Goal: Task Accomplishment & Management: Use online tool/utility

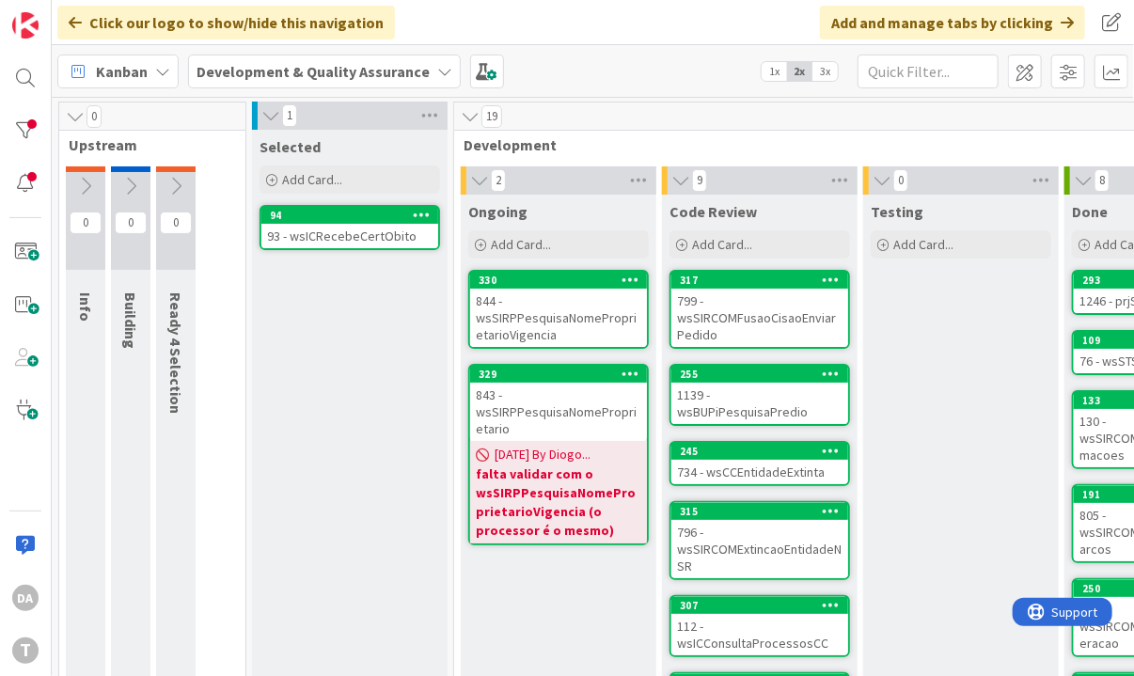
click at [557, 317] on div "844 - wsSIRPPesquisaNomeProprietarioVigencia" at bounding box center [558, 318] width 177 height 58
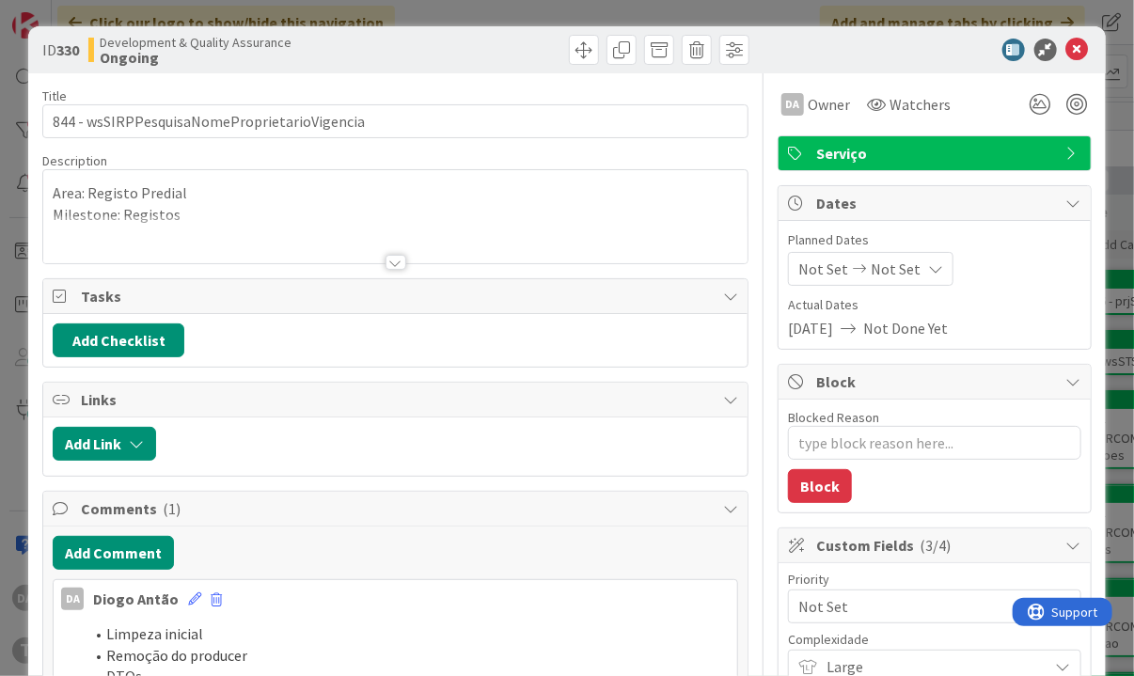
type textarea "x"
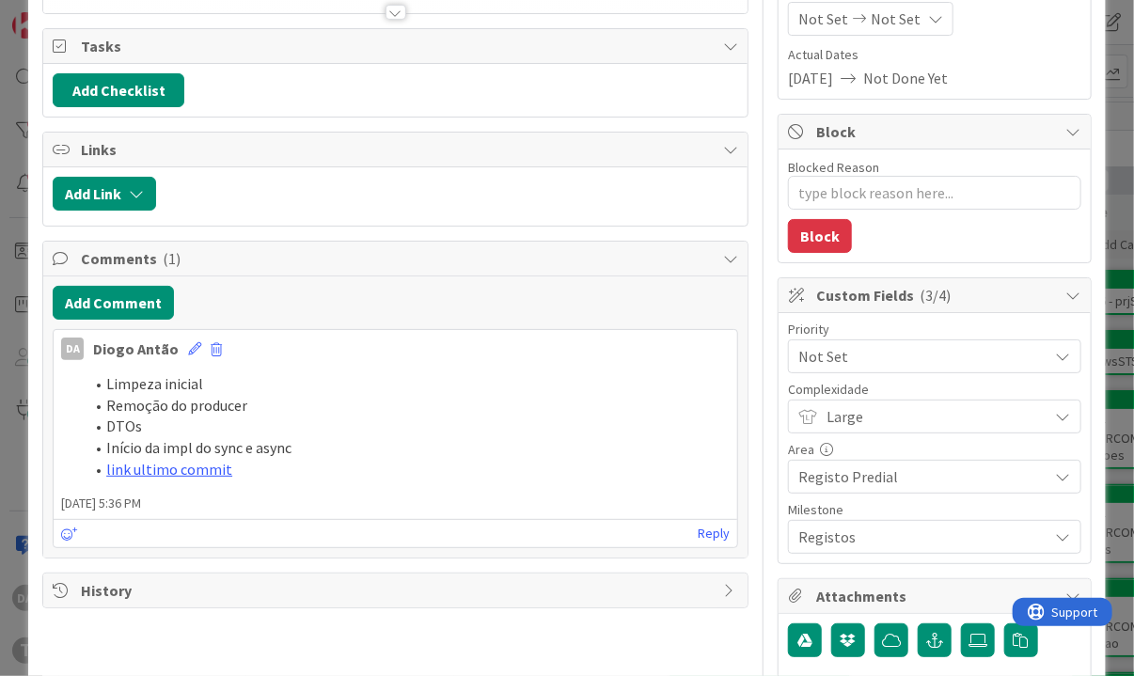
scroll to position [282, 0]
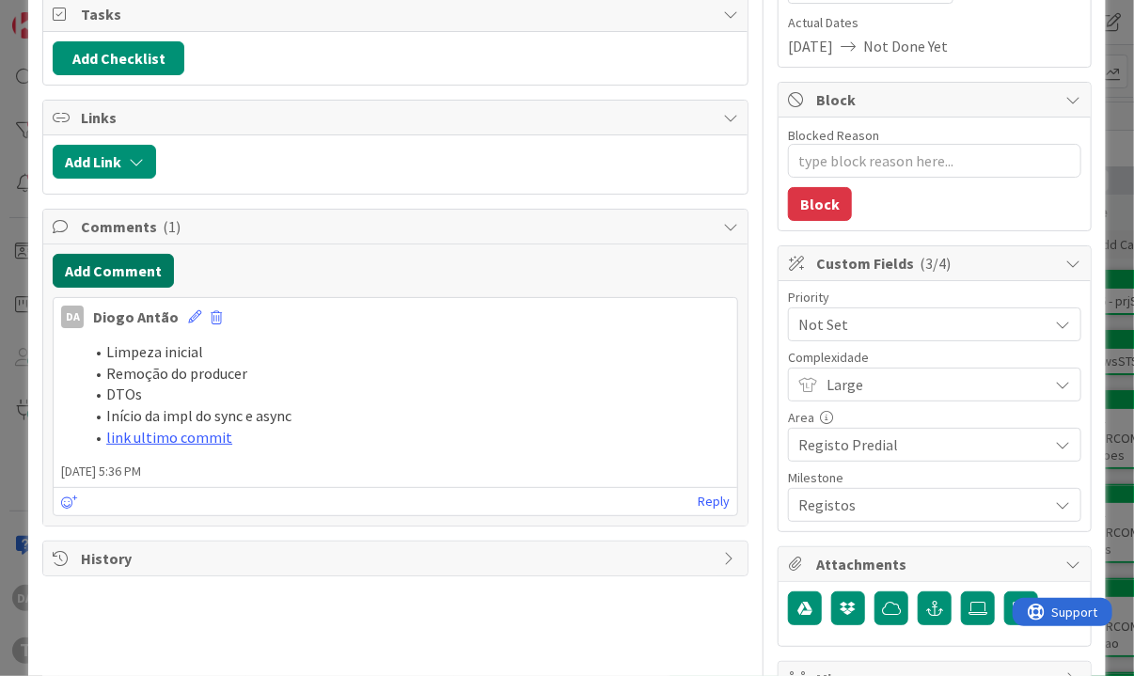
click at [127, 262] on button "Add Comment" at bounding box center [113, 271] width 121 height 34
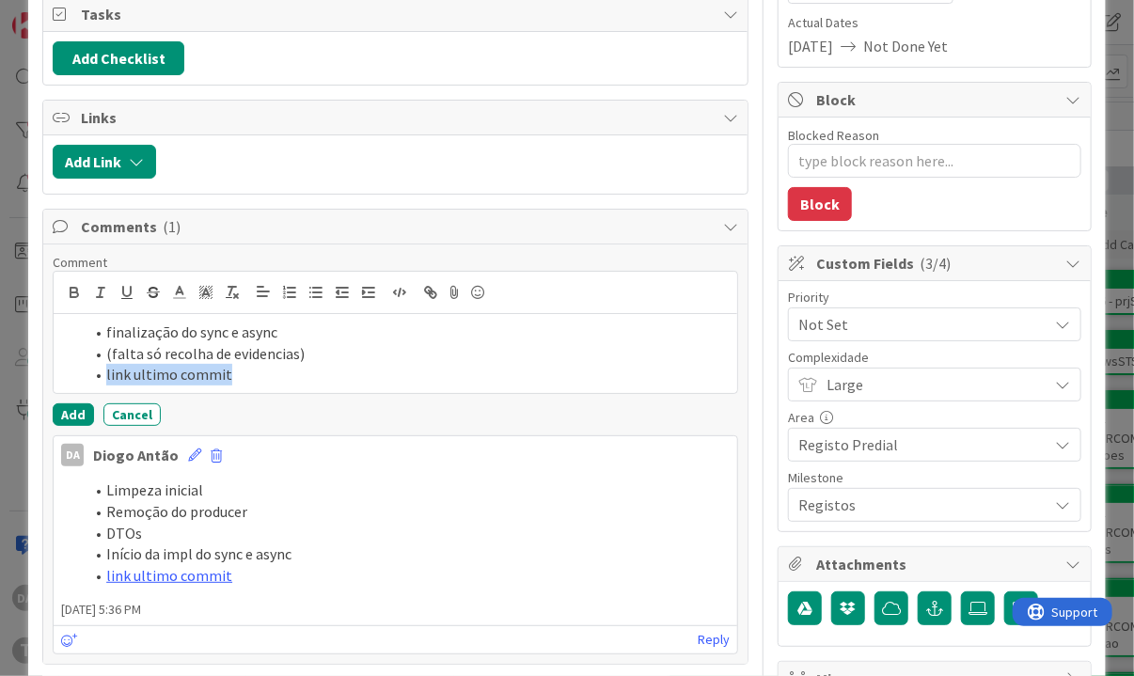
drag, startPoint x: 243, startPoint y: 373, endPoint x: 102, endPoint y: 380, distance: 141.2
click at [102, 380] on li "link ultimo commit" at bounding box center [407, 375] width 646 height 22
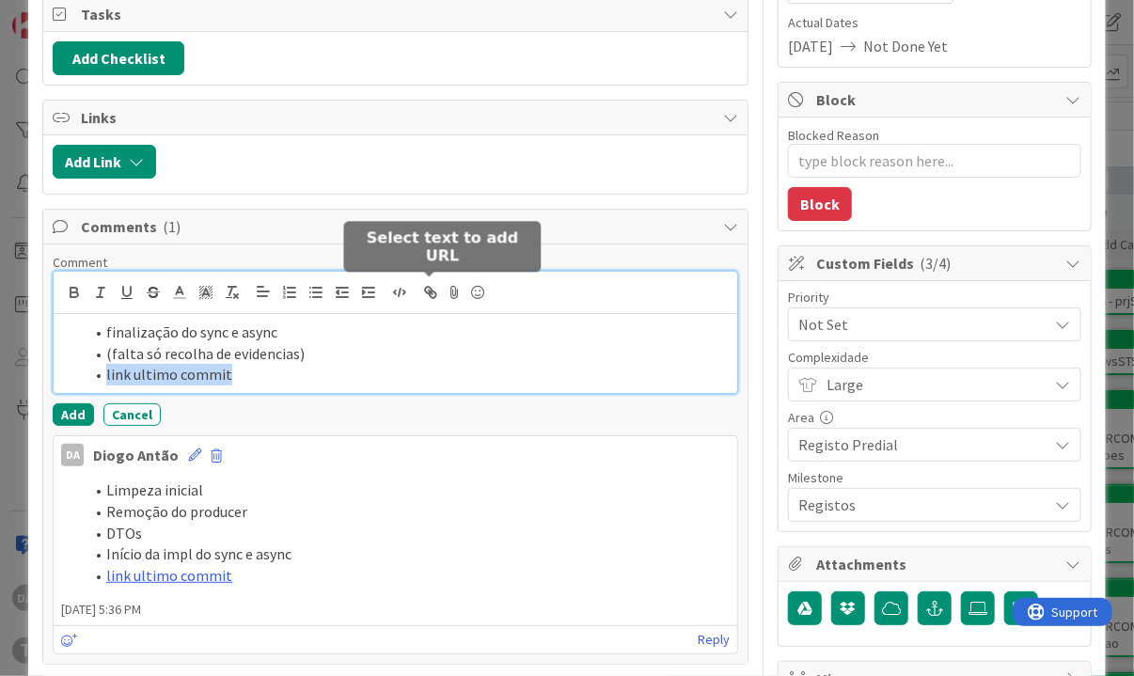
click at [429, 291] on line "button" at bounding box center [431, 293] width 4 height 4
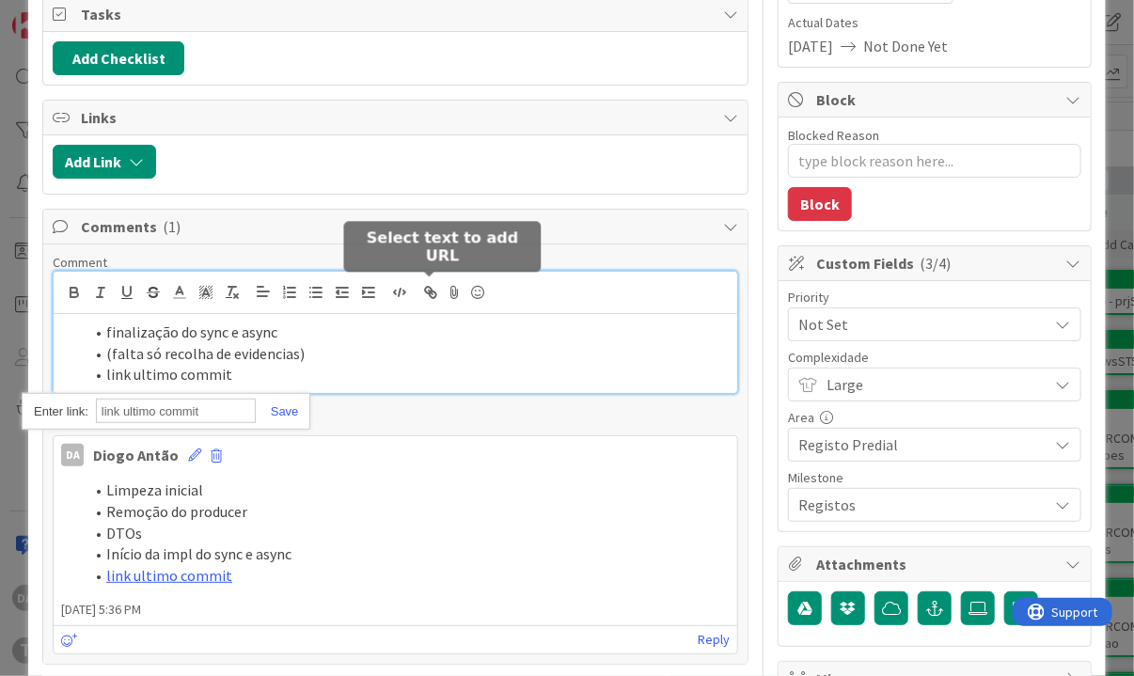
paste input "[URL]"
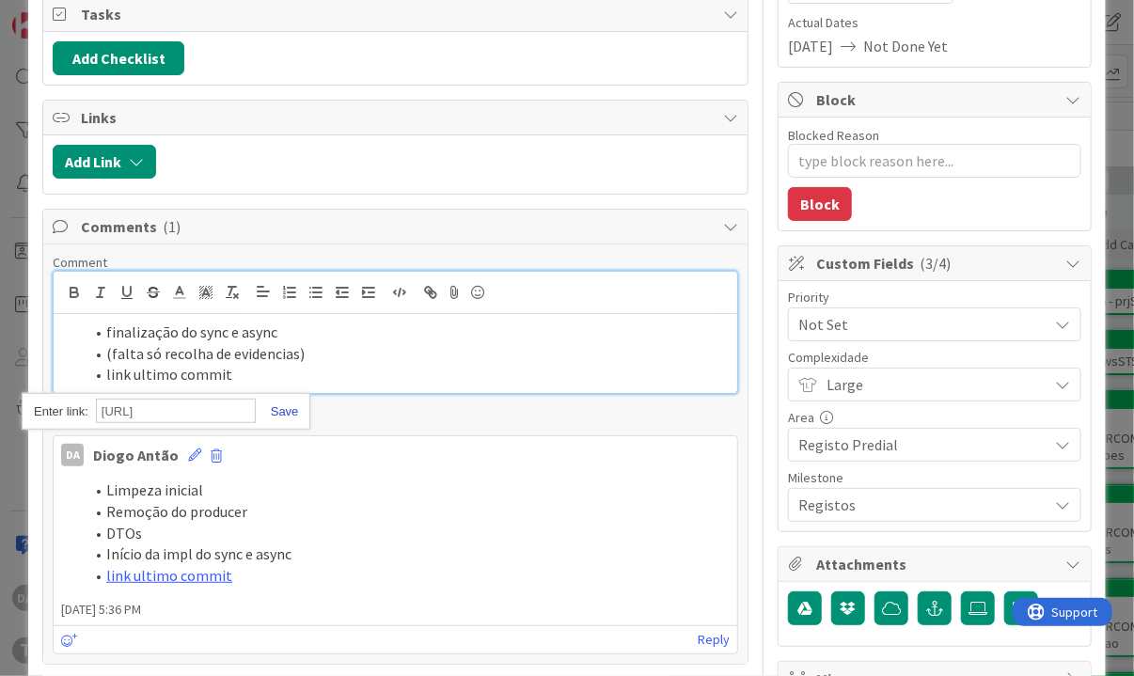
type input "[URL]"
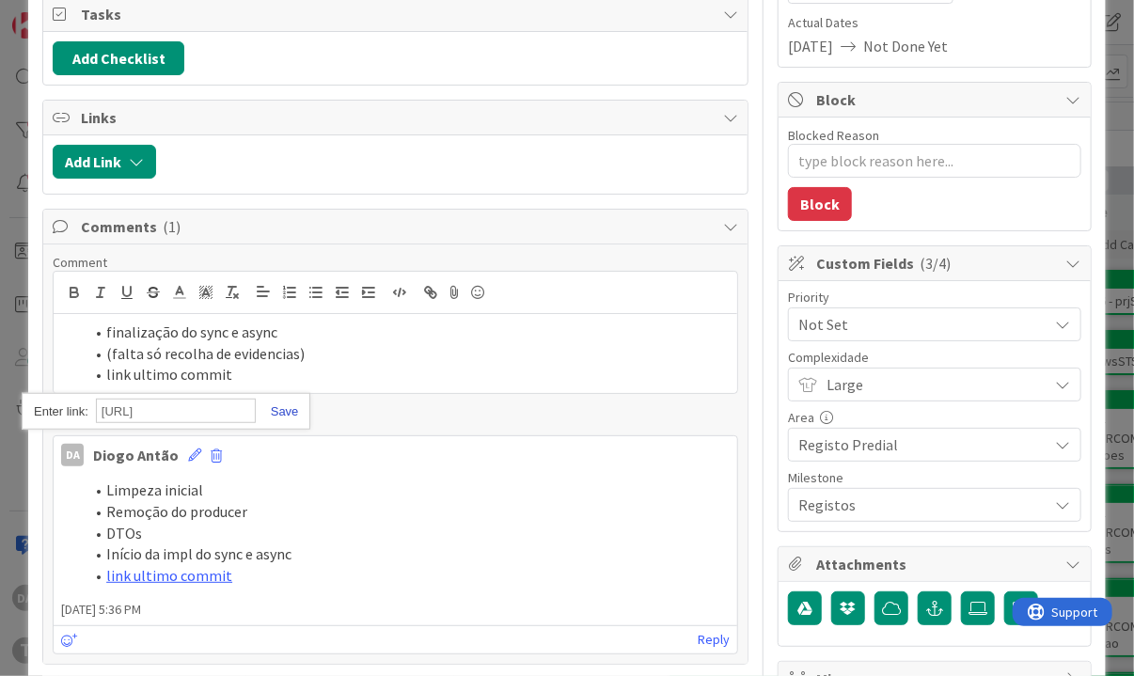
click at [290, 404] on link at bounding box center [277, 411] width 43 height 14
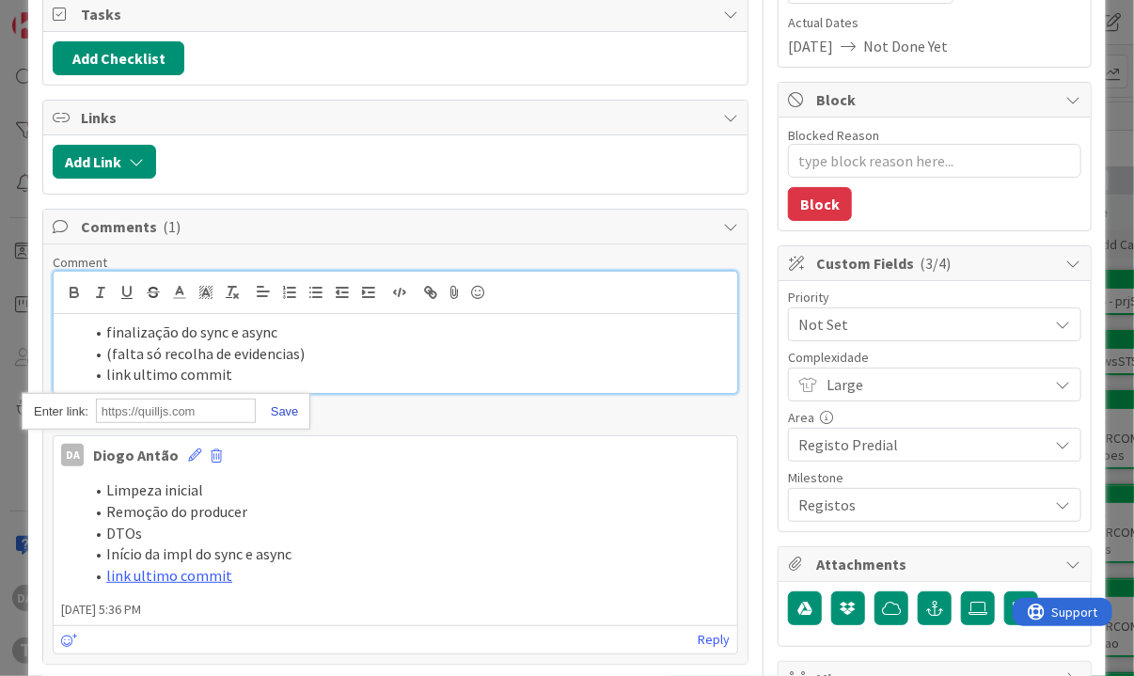
scroll to position [0, 0]
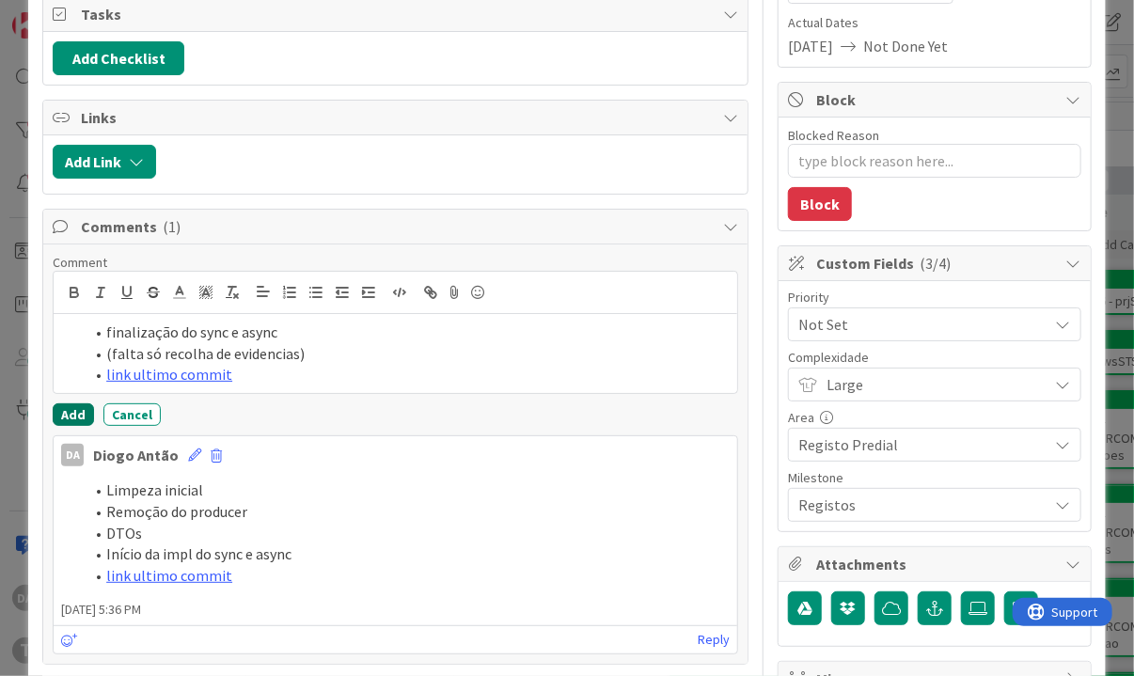
click at [68, 406] on button "Add" at bounding box center [73, 414] width 41 height 23
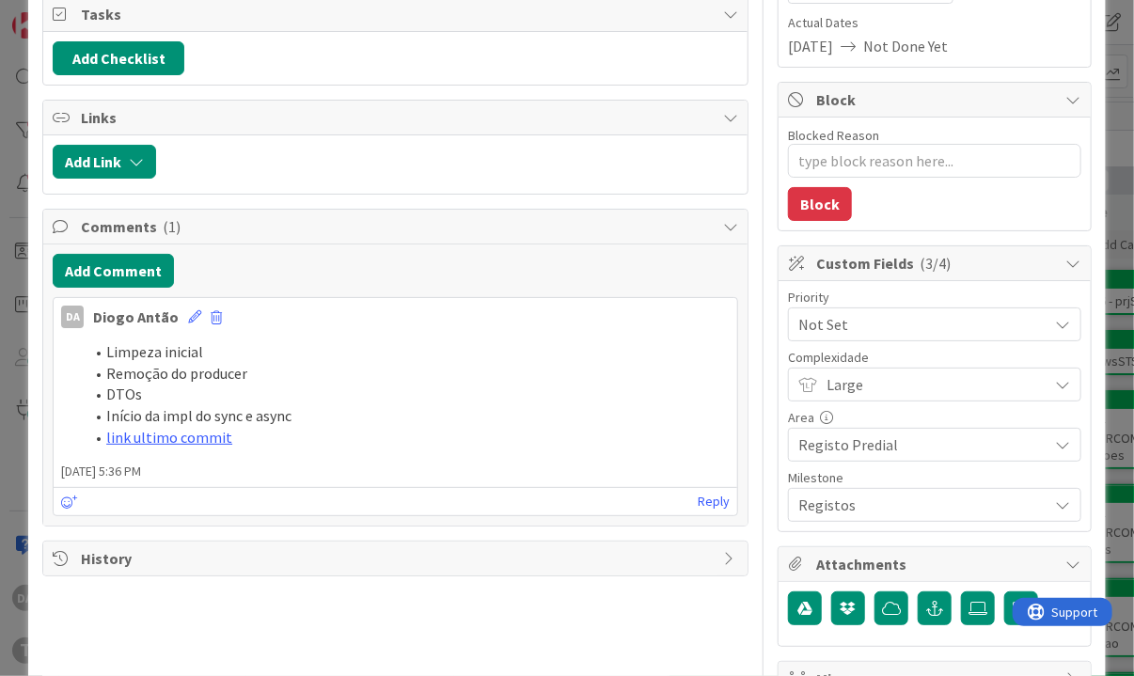
type textarea "x"
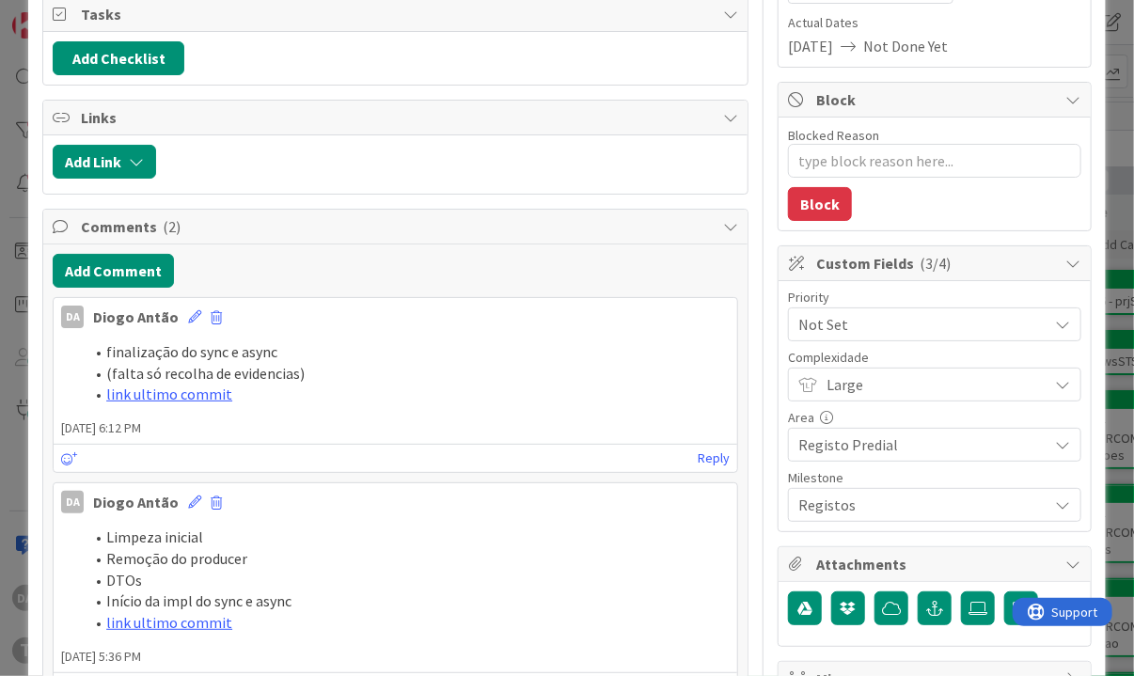
scroll to position [376, 0]
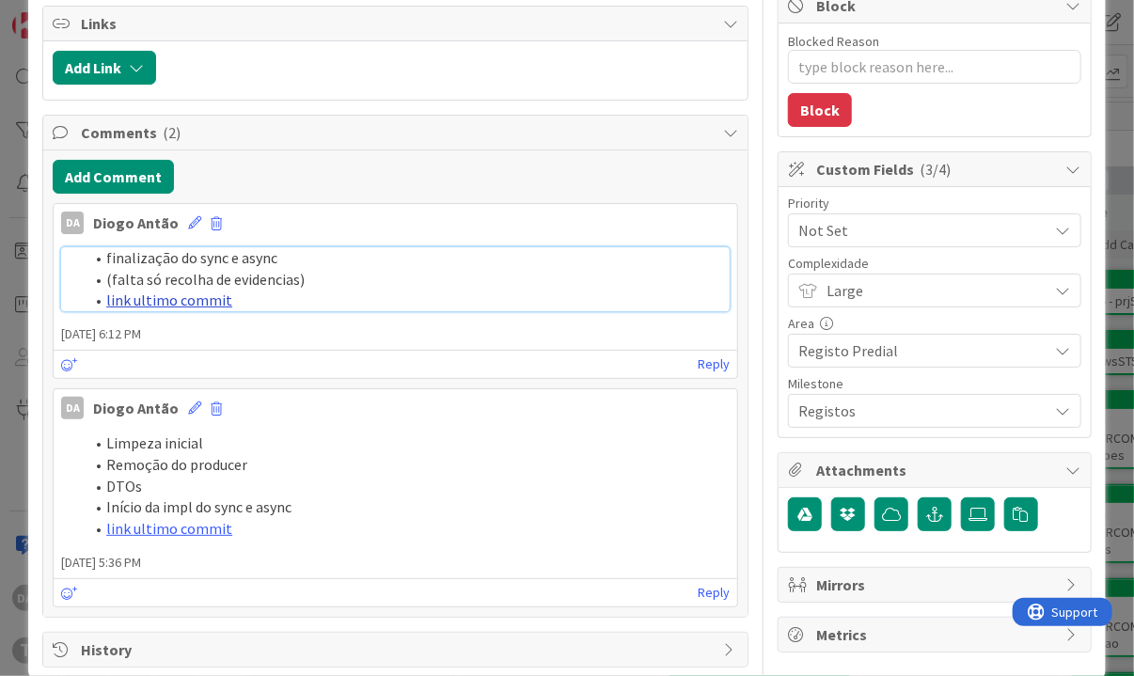
click at [169, 299] on link "link ultimo commit" at bounding box center [169, 300] width 126 height 19
